Goal: Task Accomplishment & Management: Use online tool/utility

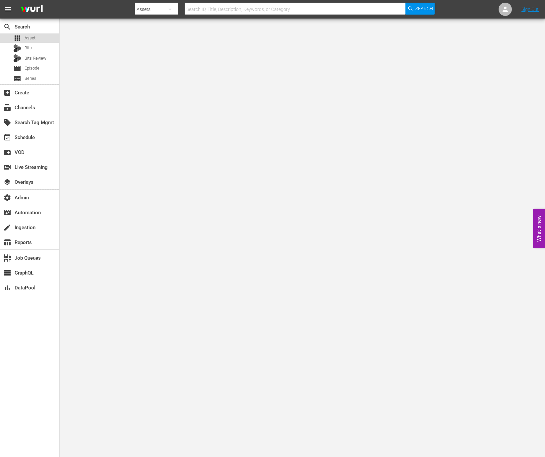
click at [34, 35] on span "Asset" at bounding box center [30, 38] width 11 height 7
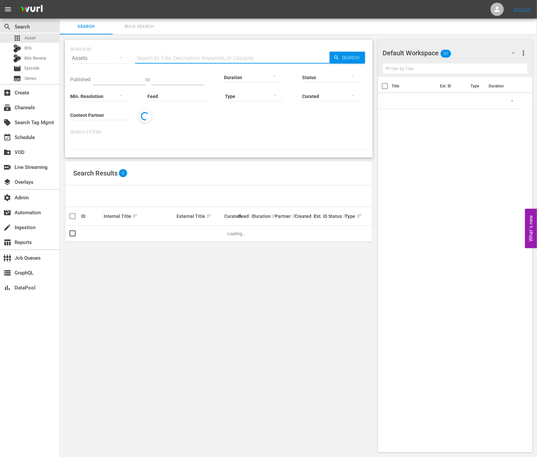
click at [154, 56] on input "text" at bounding box center [232, 58] width 194 height 16
paste input "189026619"
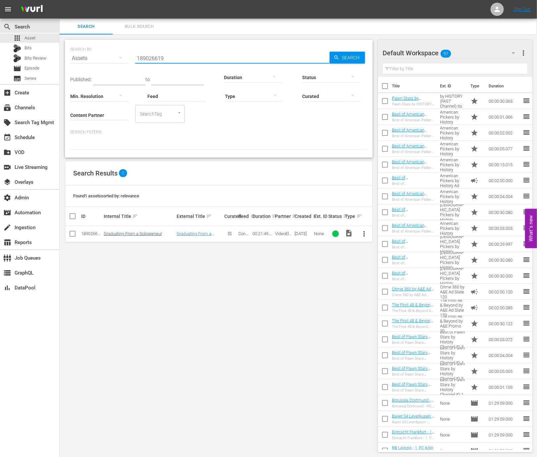
type input "189026619"
click at [130, 234] on link "Graduating From a Solopreneur" at bounding box center [133, 233] width 58 height 5
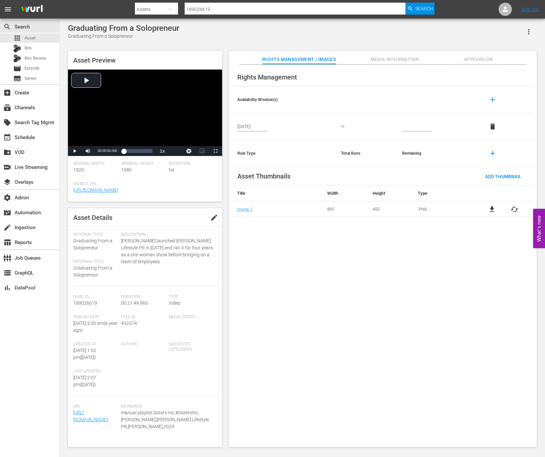
click at [396, 62] on span "Media Information" at bounding box center [395, 59] width 50 height 8
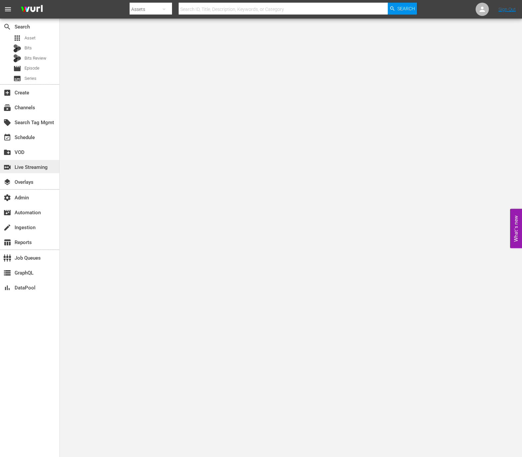
click at [38, 162] on div "switch_video Live Streaming" at bounding box center [29, 166] width 59 height 13
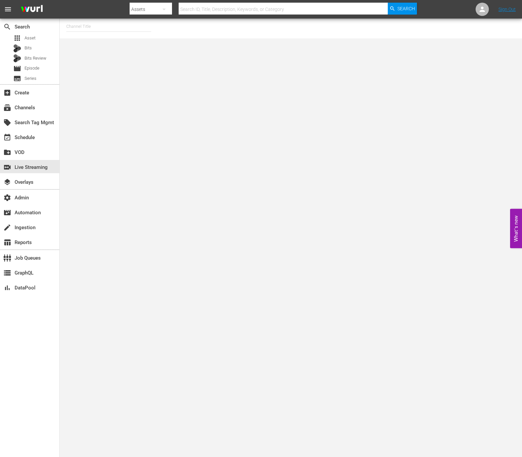
click at [109, 31] on input "text" at bounding box center [108, 27] width 85 height 16
type input "w"
click at [120, 46] on div "RugbyPass TV (1872 - world_rugby_rugbypasstv_1)" at bounding box center [158, 45] width 172 height 16
type input "RugbyPass TV (1872 - world_rugby_rugbypasstv_1)"
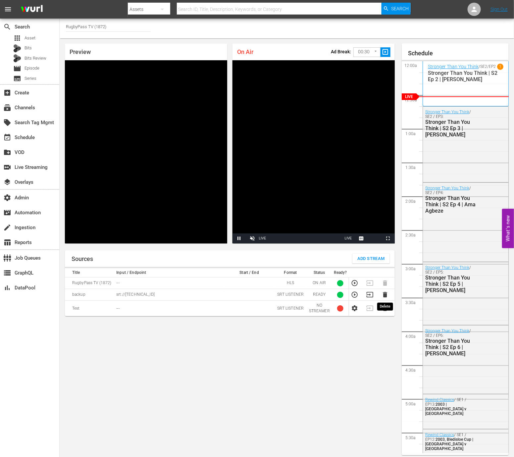
click at [384, 294] on icon "button" at bounding box center [385, 295] width 4 height 6
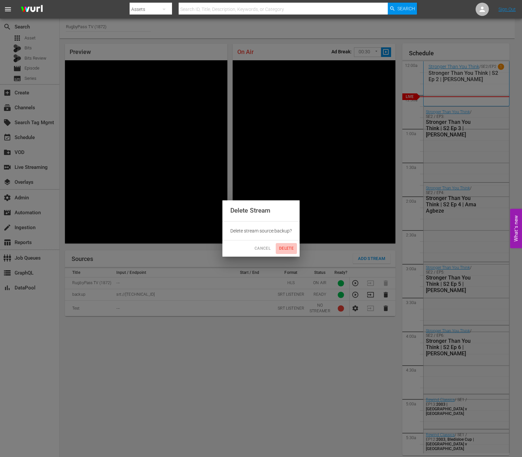
click at [289, 247] on span "Delete" at bounding box center [286, 248] width 16 height 7
